Goal: Check status: Check status

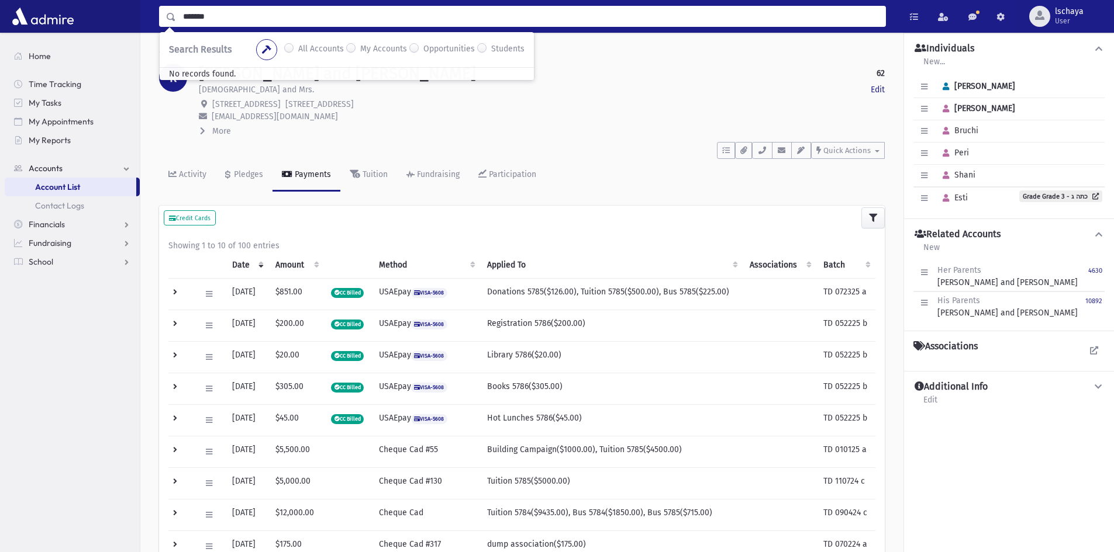
type input "*******"
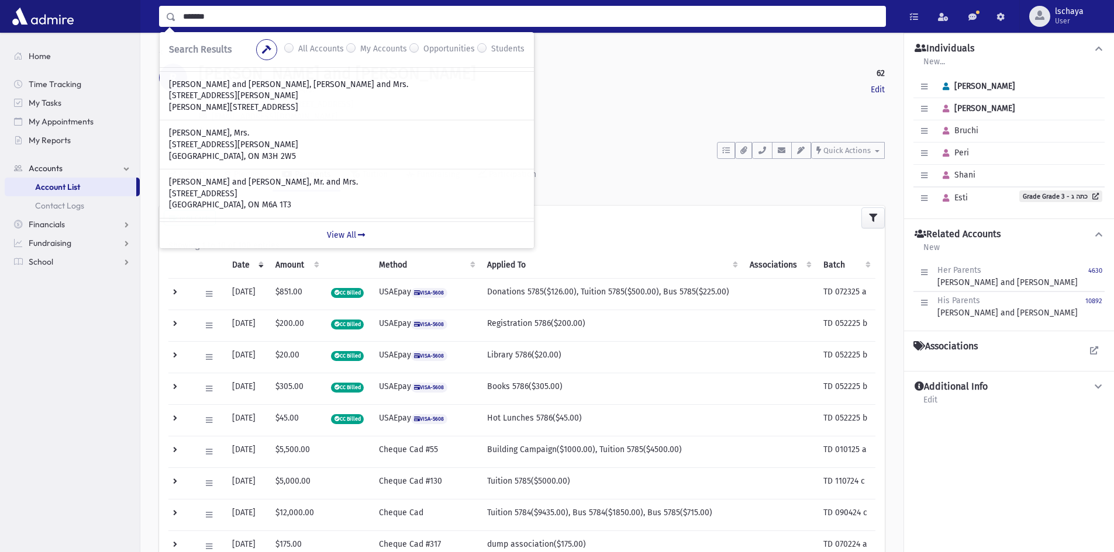
scroll to position [292, 0]
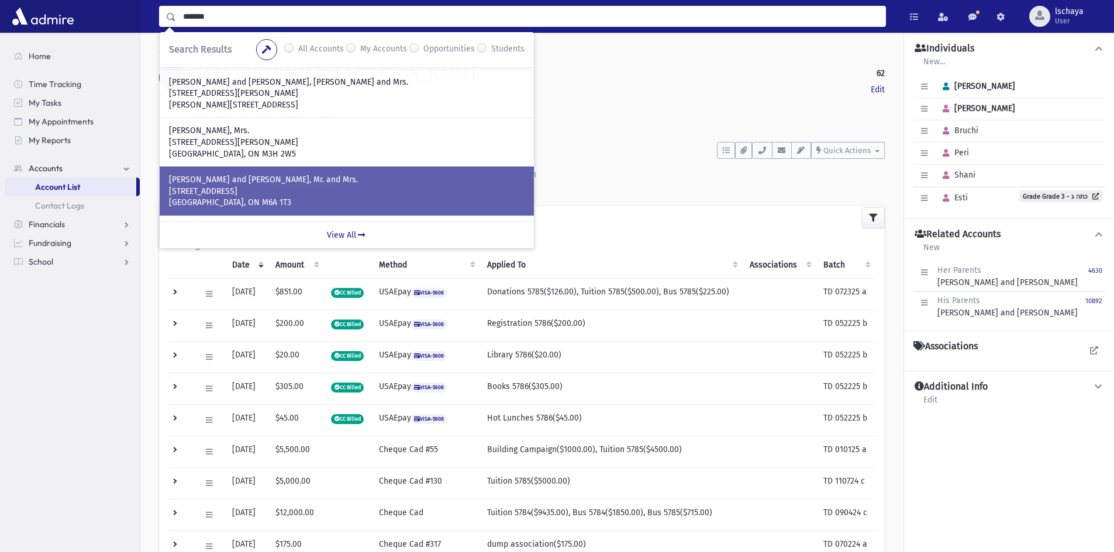
click at [274, 177] on p "[PERSON_NAME] and [PERSON_NAME], Mr. and Mrs." at bounding box center [346, 180] width 355 height 12
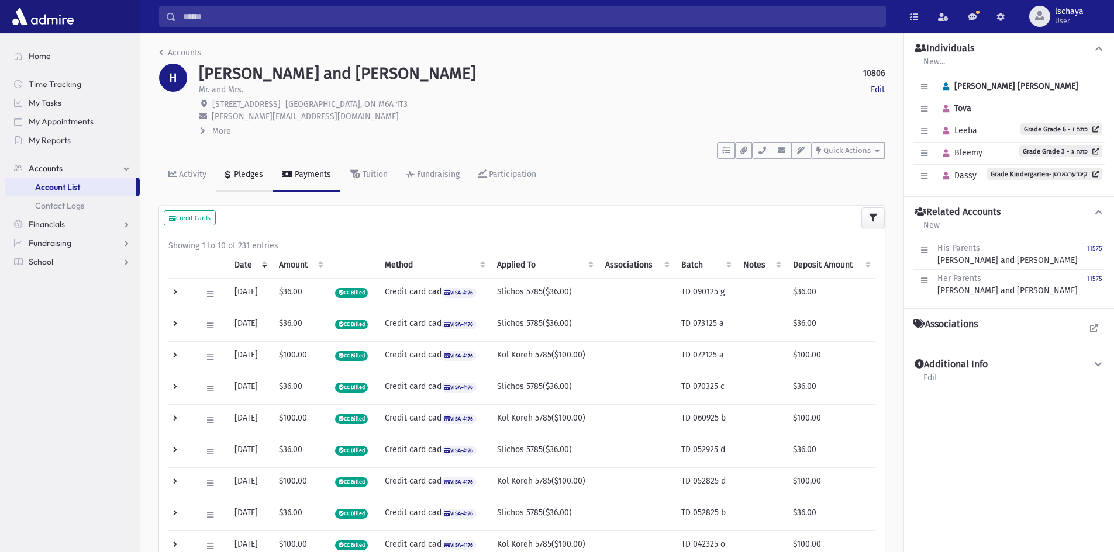
click at [233, 171] on div "Pledges" at bounding box center [247, 175] width 32 height 10
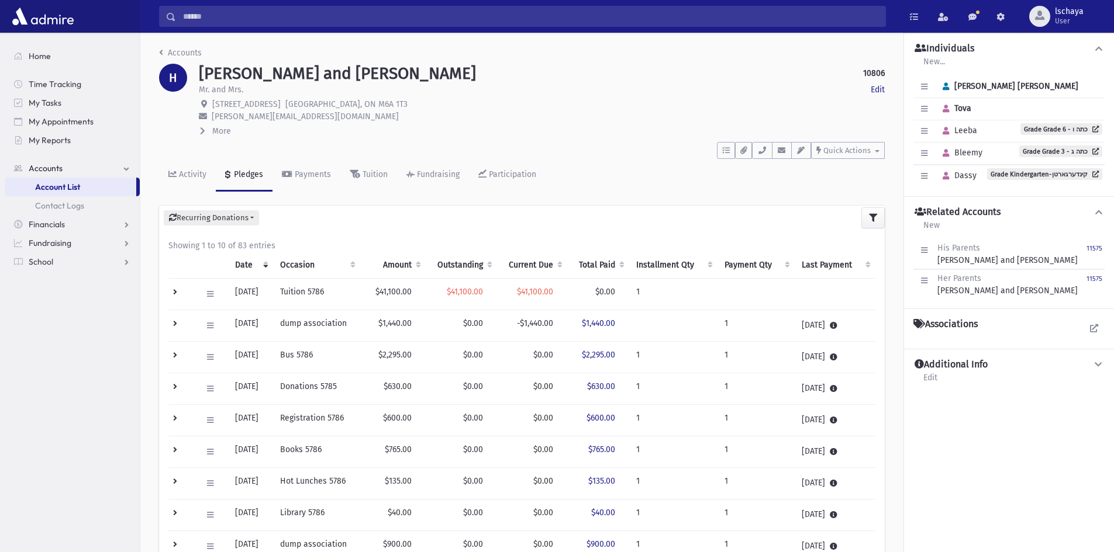
click at [468, 262] on th "Outstanding" at bounding box center [462, 265] width 72 height 27
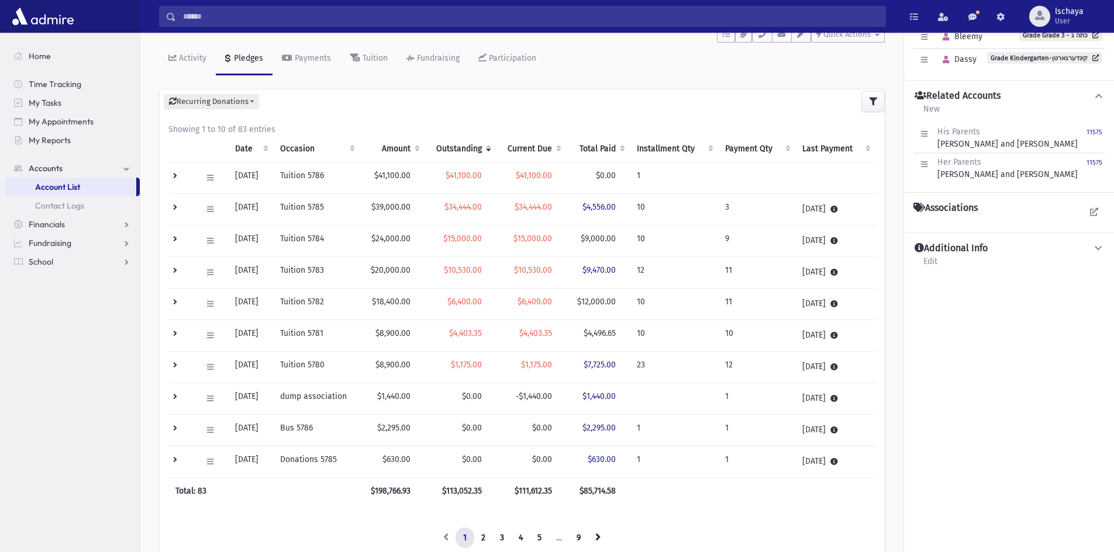
scroll to position [117, 0]
click at [205, 208] on button at bounding box center [210, 209] width 17 height 17
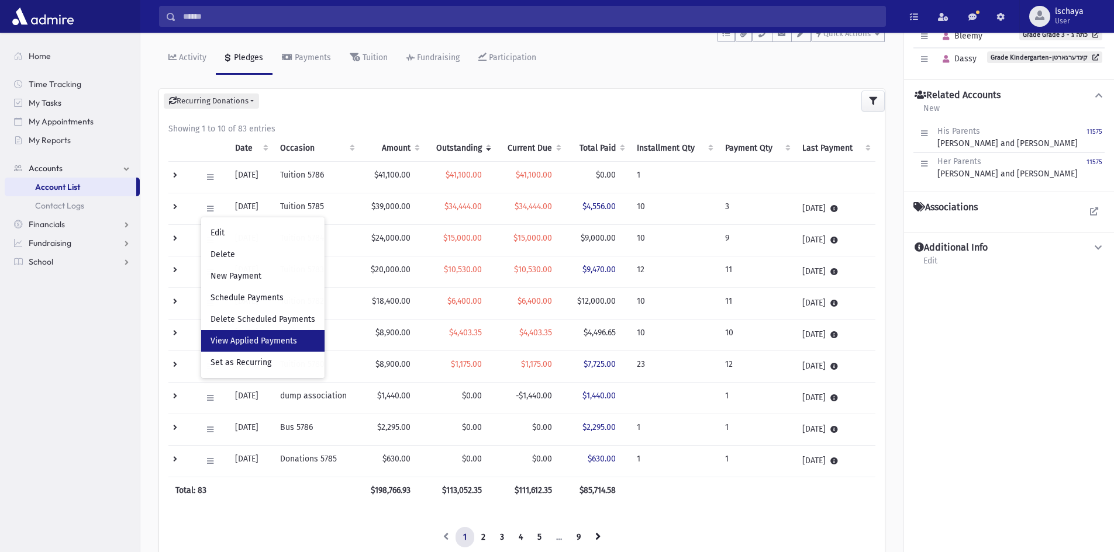
click at [247, 340] on span "View Applied Payments" at bounding box center [253, 341] width 87 height 10
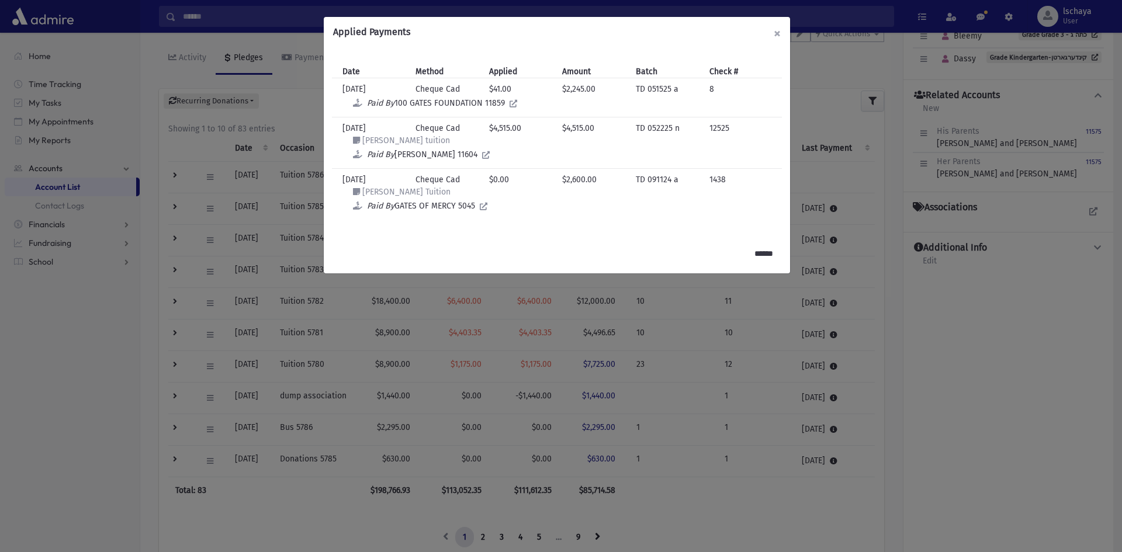
click at [776, 30] on button "×" at bounding box center [778, 33] width 26 height 33
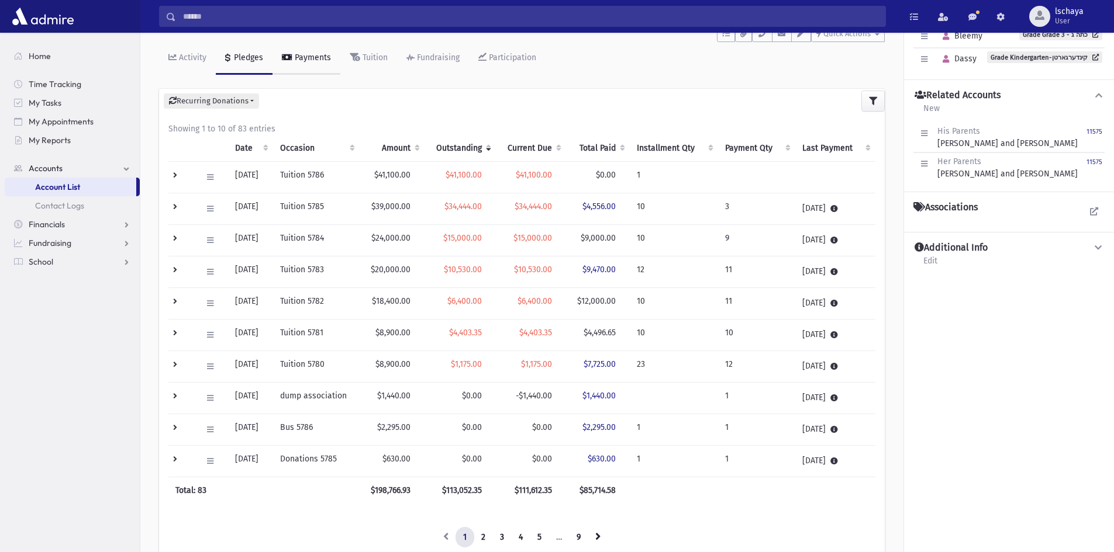
click at [312, 55] on div "Payments" at bounding box center [311, 58] width 39 height 10
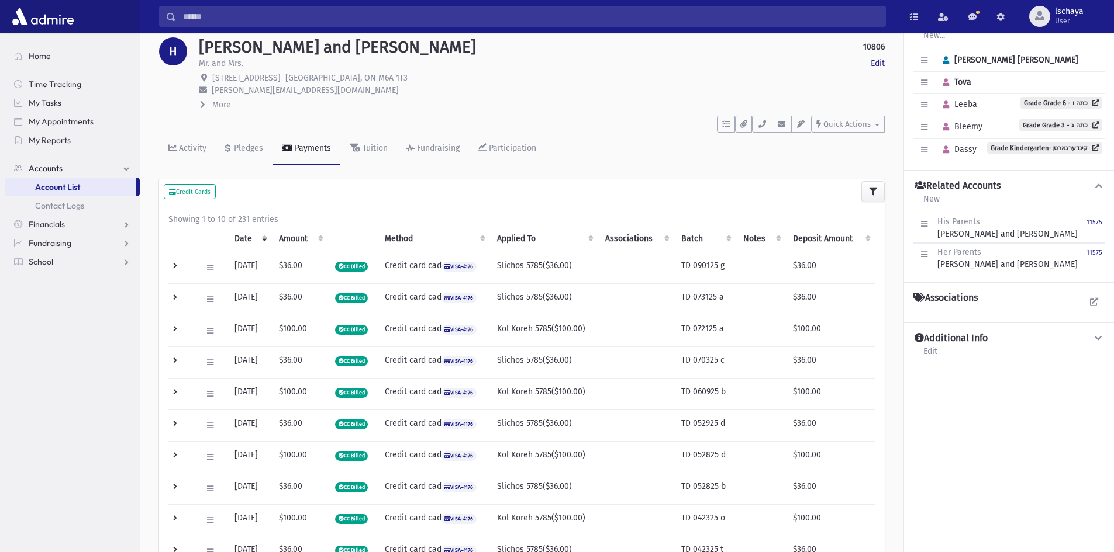
scroll to position [117, 0]
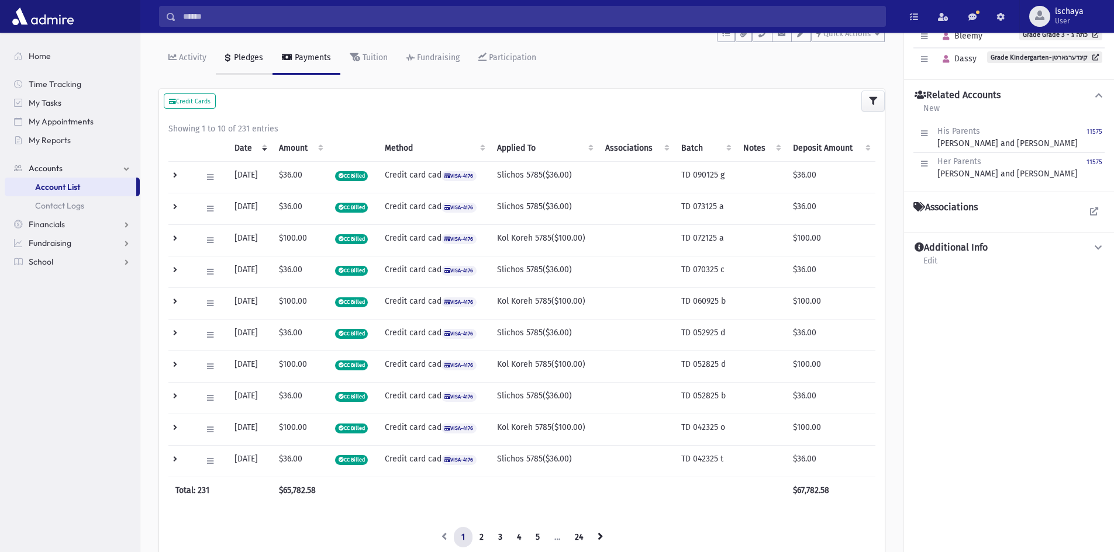
click at [240, 61] on div "Pledges" at bounding box center [247, 58] width 32 height 10
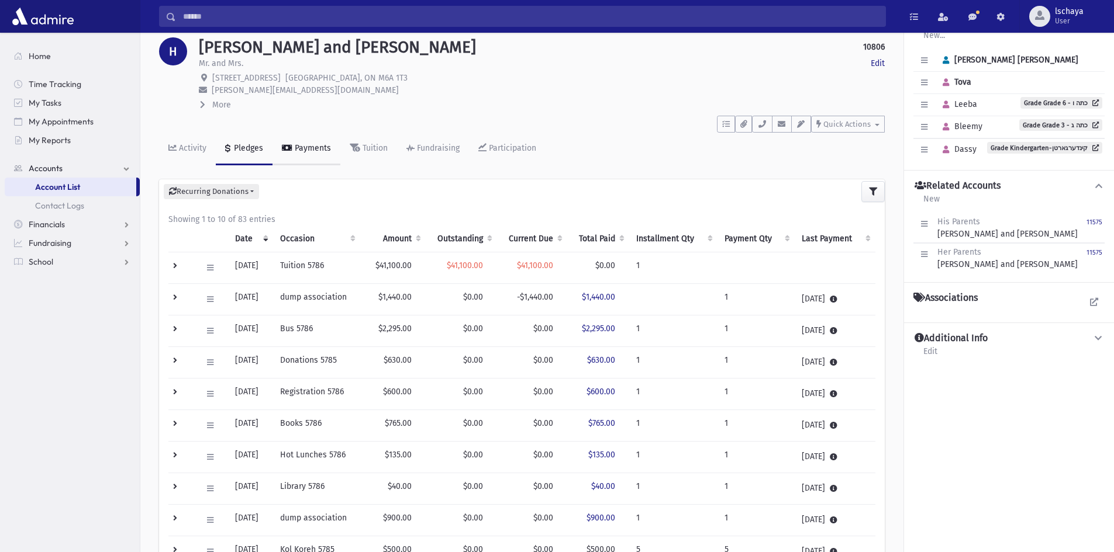
scroll to position [117, 0]
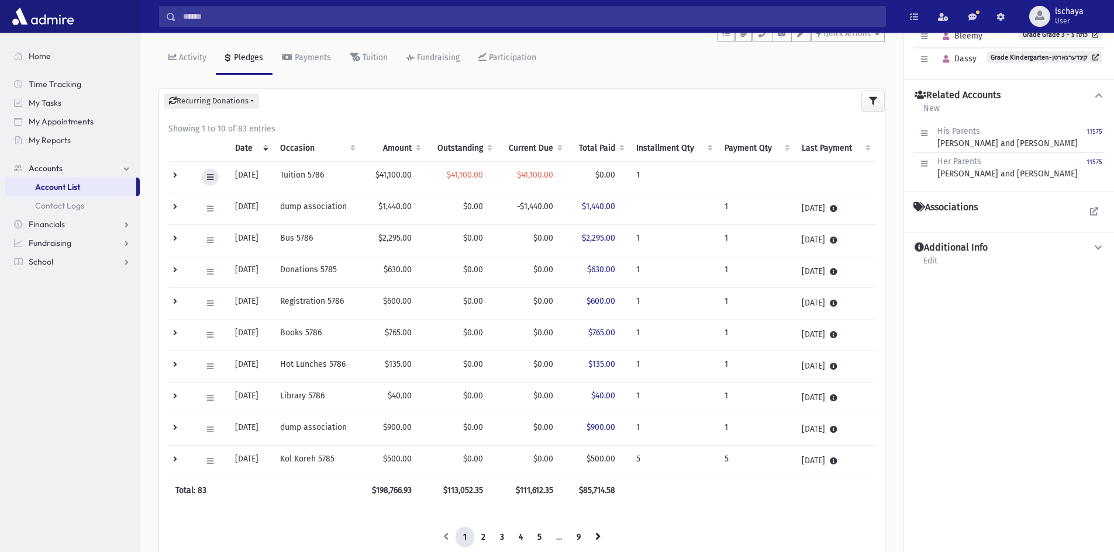
click at [202, 177] on button at bounding box center [210, 177] width 17 height 17
click at [481, 175] on span "$41,100.00" at bounding box center [465, 175] width 36 height 10
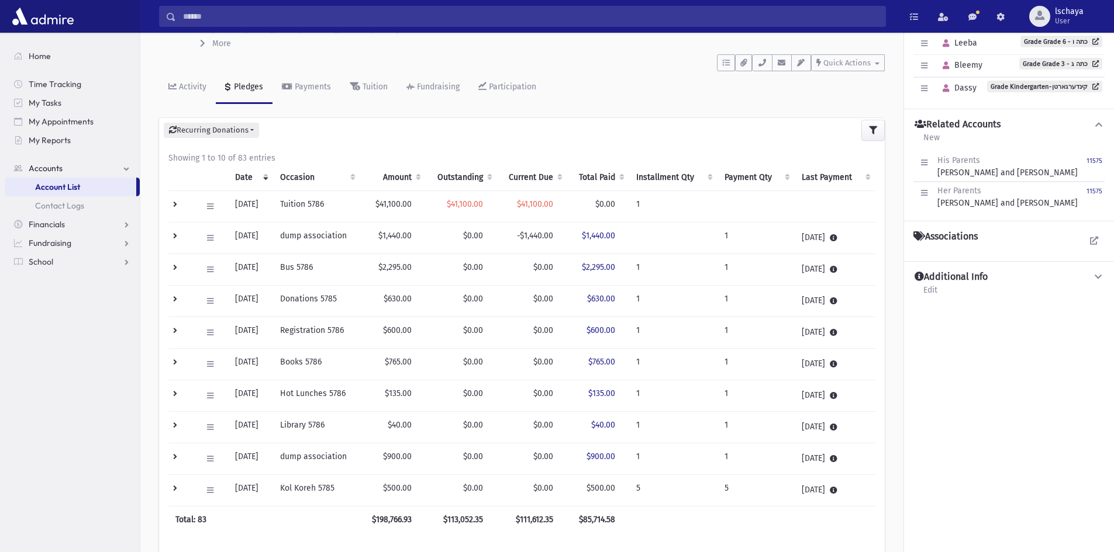
scroll to position [0, 0]
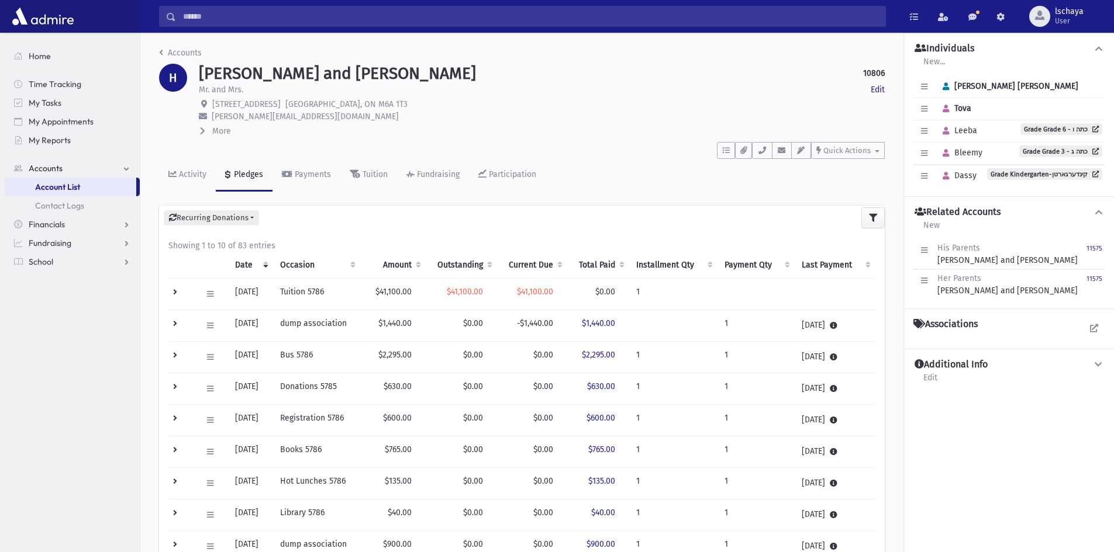
click at [468, 262] on th "Outstanding" at bounding box center [462, 265] width 72 height 27
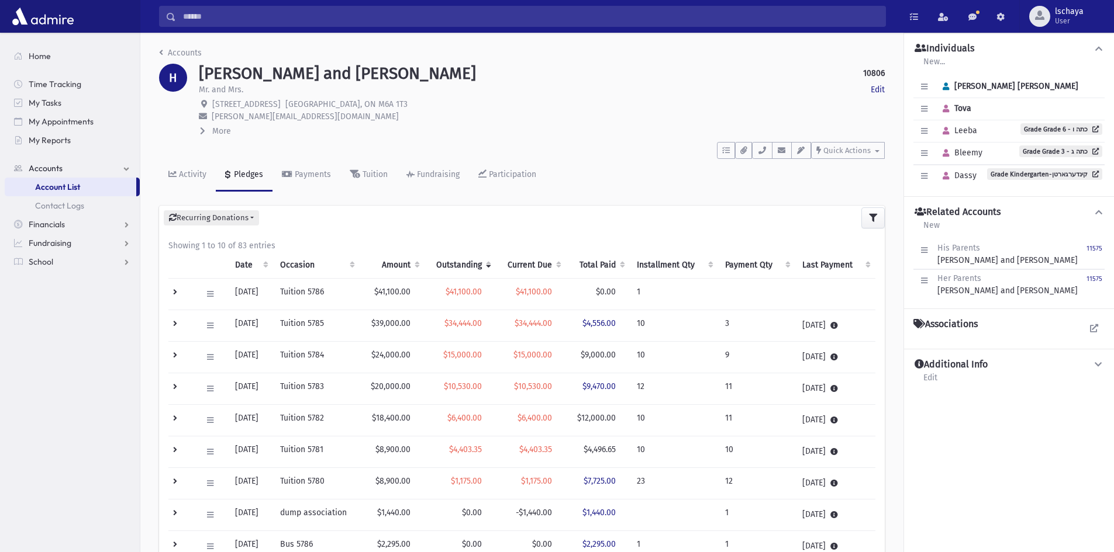
scroll to position [175, 0]
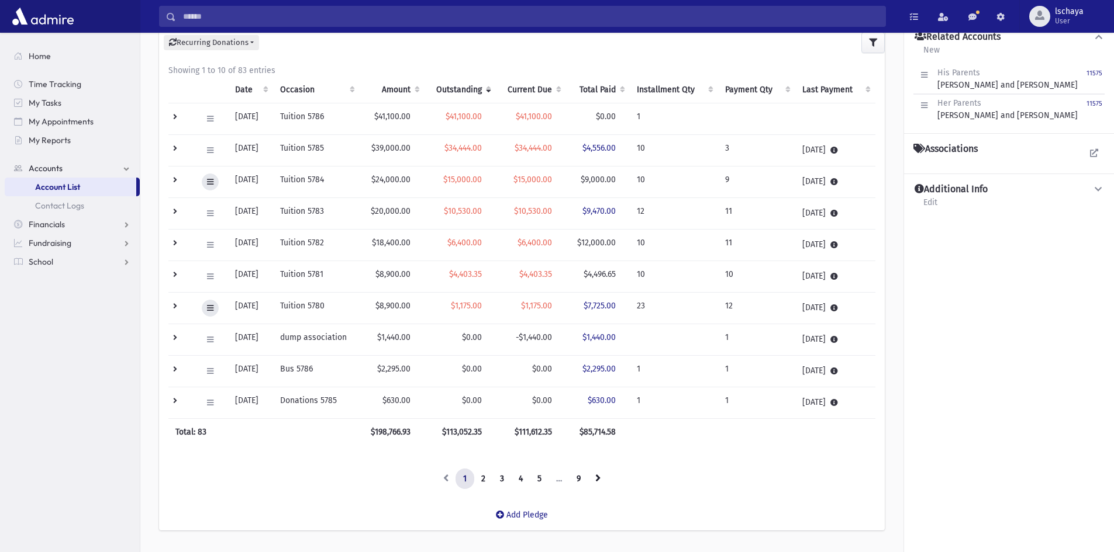
drag, startPoint x: 219, startPoint y: 233, endPoint x: 204, endPoint y: 303, distance: 71.7
click at [217, 260] on tbody "Edit Delete New Payment Schedule Payments Delete Scheduled Payments View Applie…" at bounding box center [521, 261] width 707 height 316
click at [197, 80] on th at bounding box center [211, 90] width 33 height 27
